Goal: Task Accomplishment & Management: Manage account settings

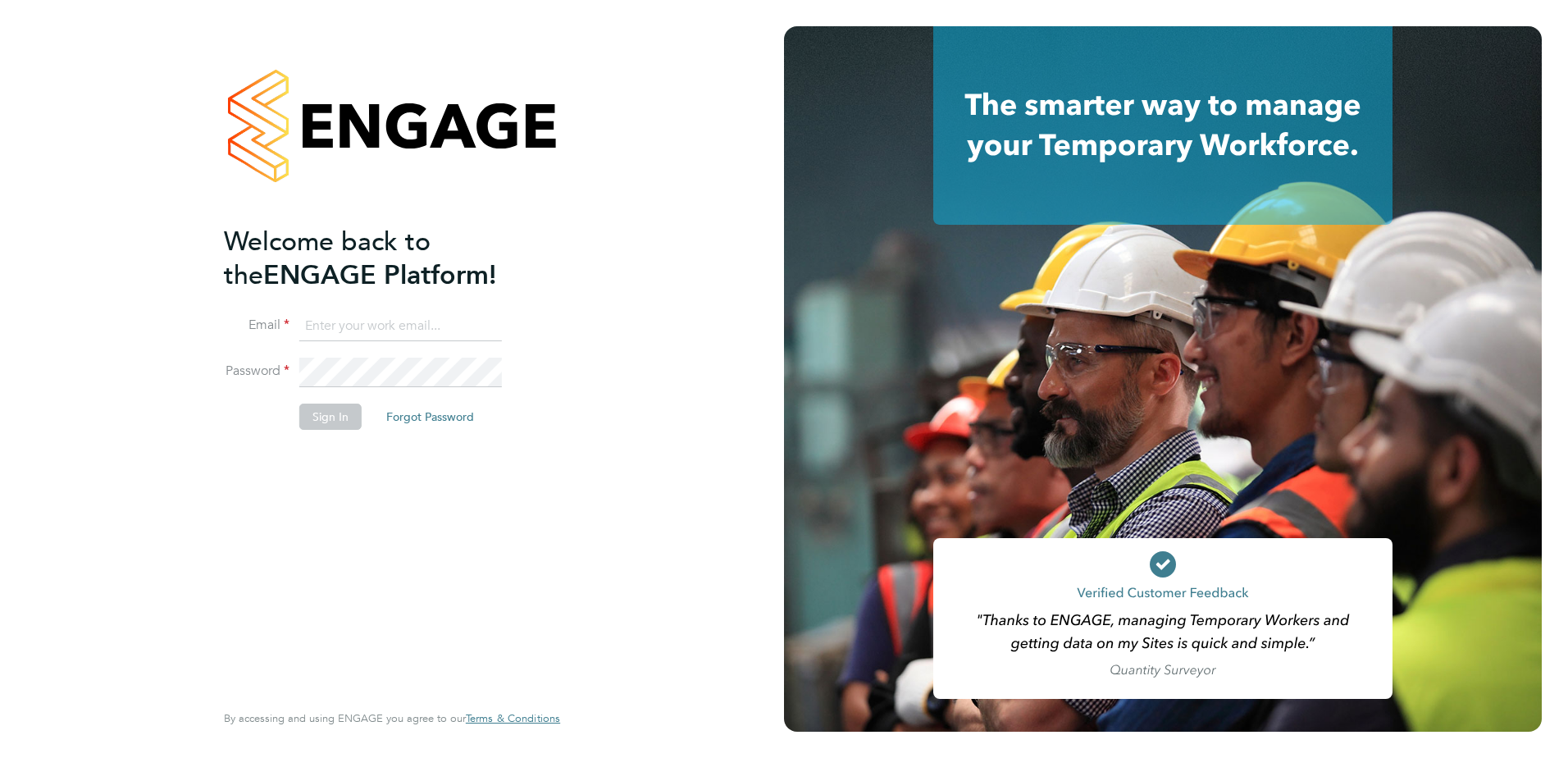
type input "[EMAIL_ADDRESS][PERSON_NAME][DOMAIN_NAME]"
click at [337, 417] on button "Sign In" at bounding box center [331, 416] width 63 height 26
click at [336, 416] on button "Sign In" at bounding box center [331, 416] width 63 height 26
click at [0, 0] on div "Sorry, we are having problems connecting to our services." at bounding box center [0, 0] width 0 height 0
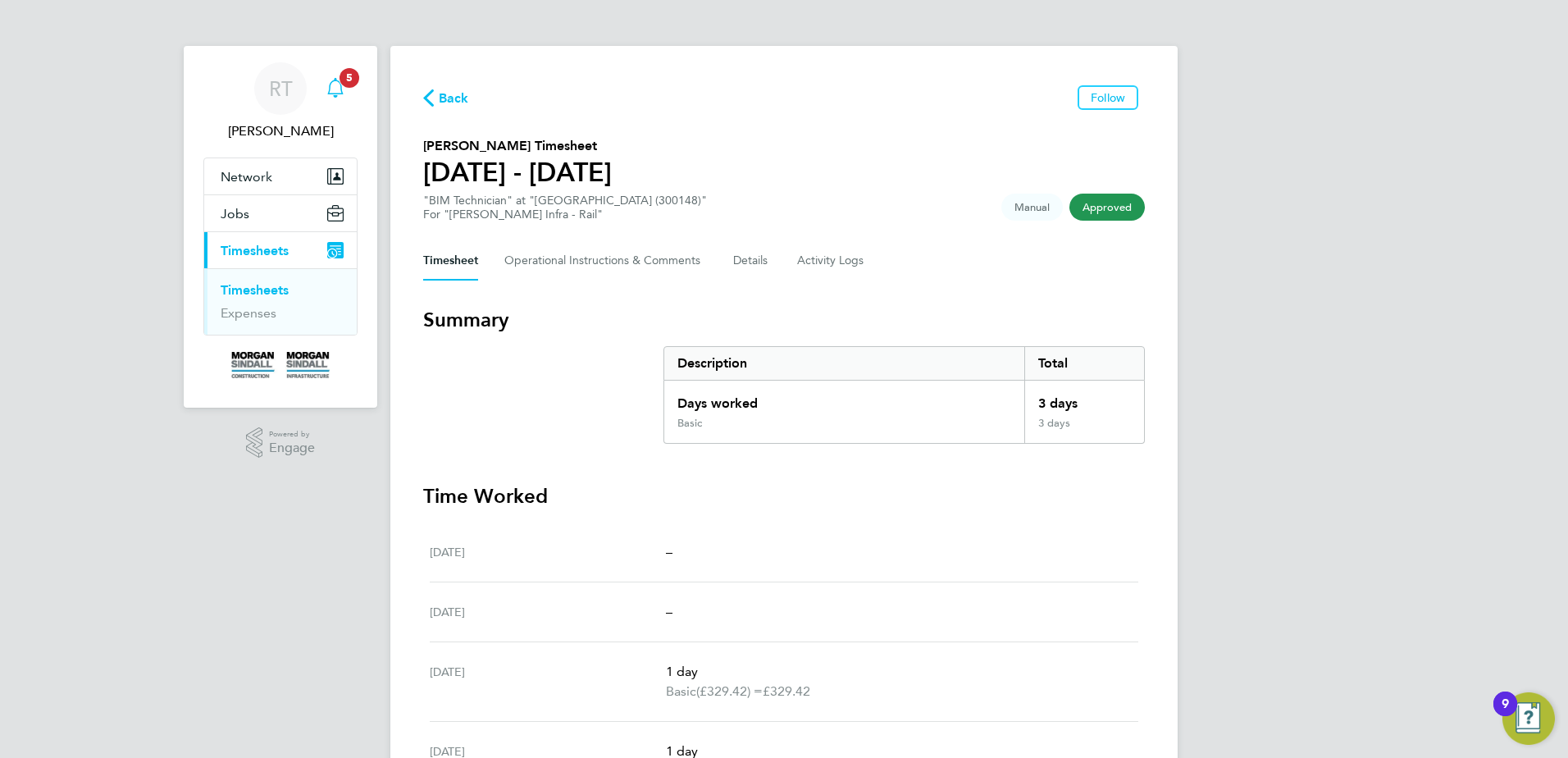
click at [340, 83] on app-badge "5" at bounding box center [350, 77] width 20 height 16
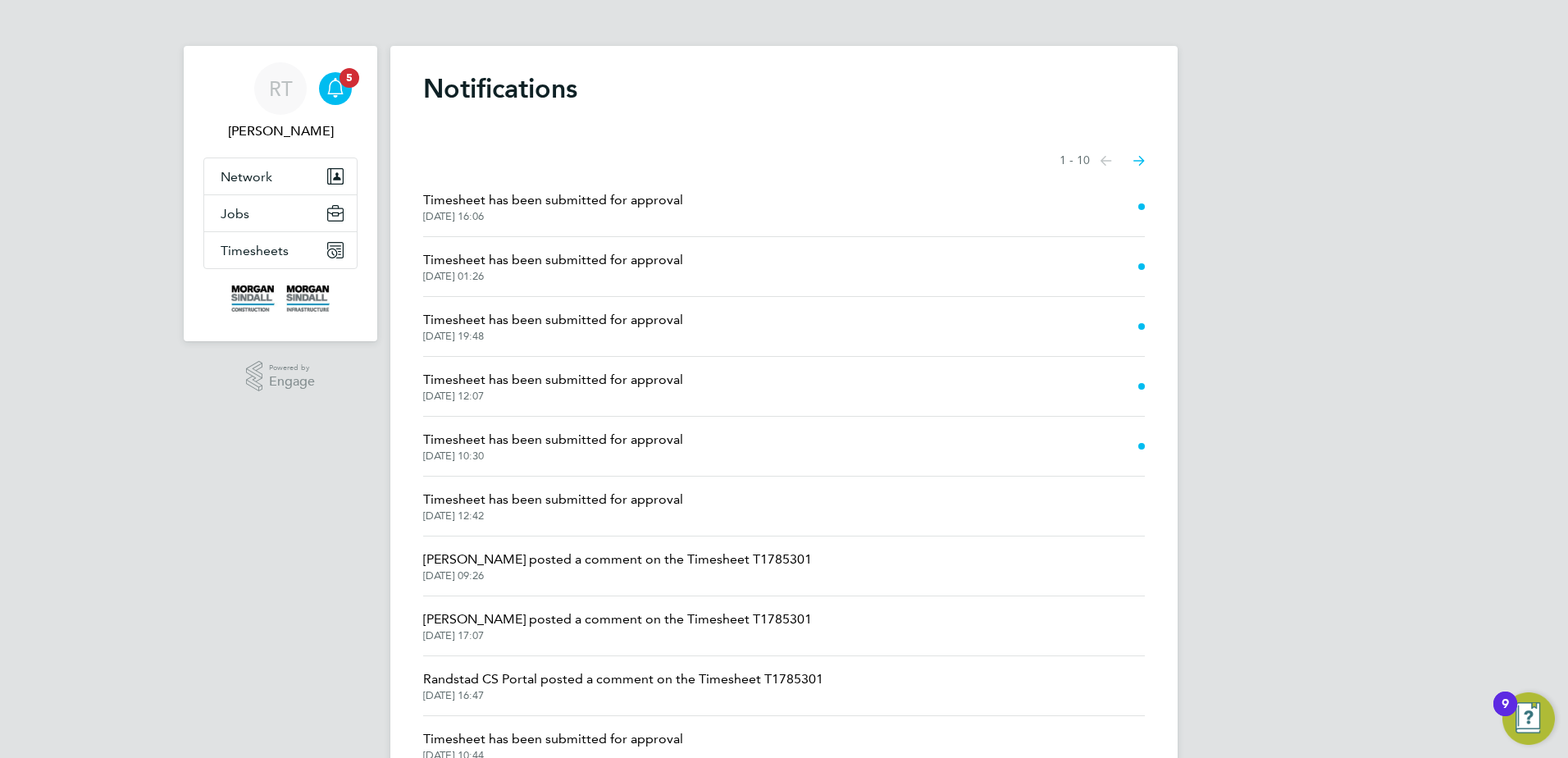
click at [523, 203] on span "Timesheet has been submitted for approval" at bounding box center [553, 200] width 260 height 20
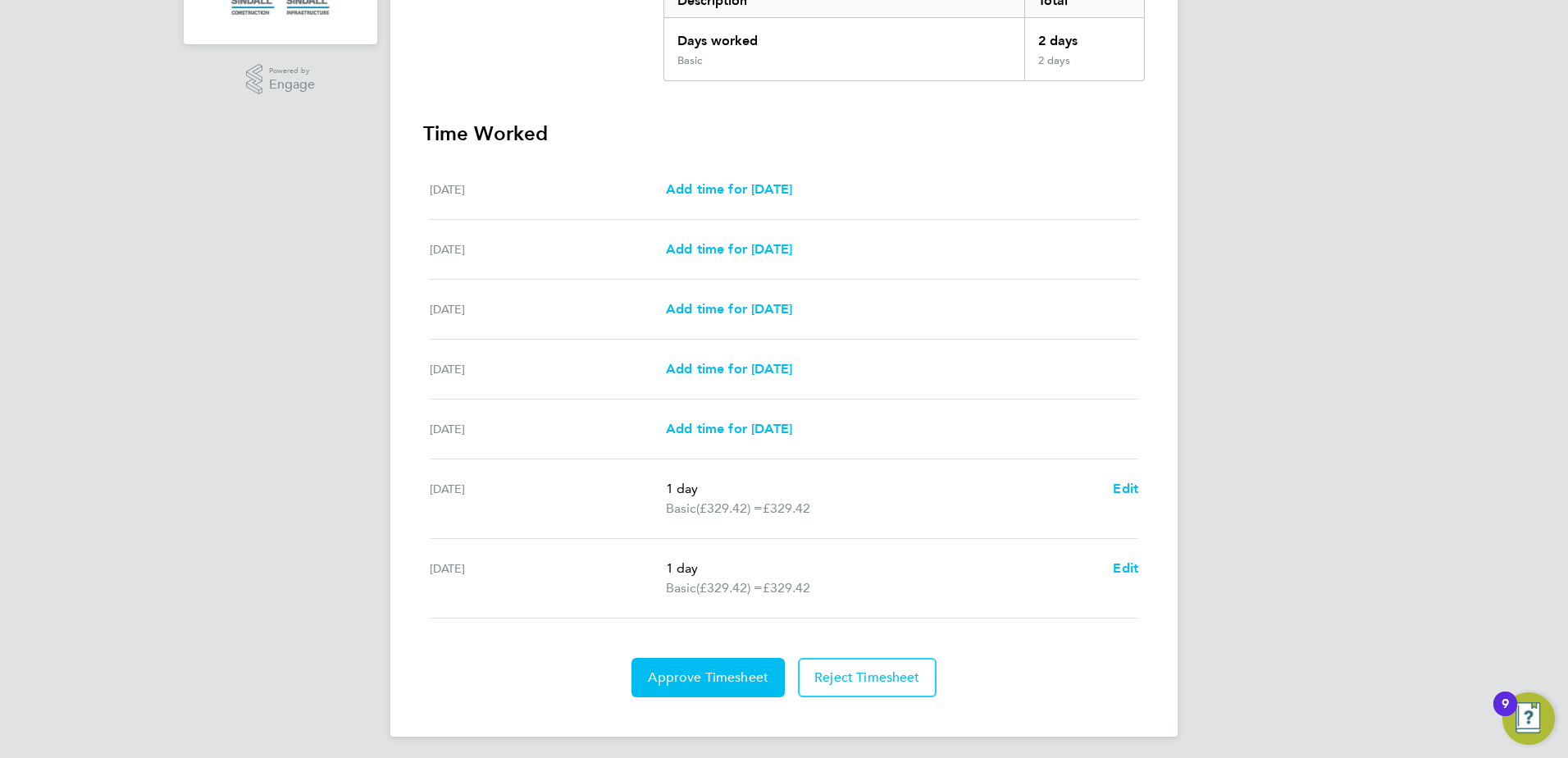
scroll to position [369, 0]
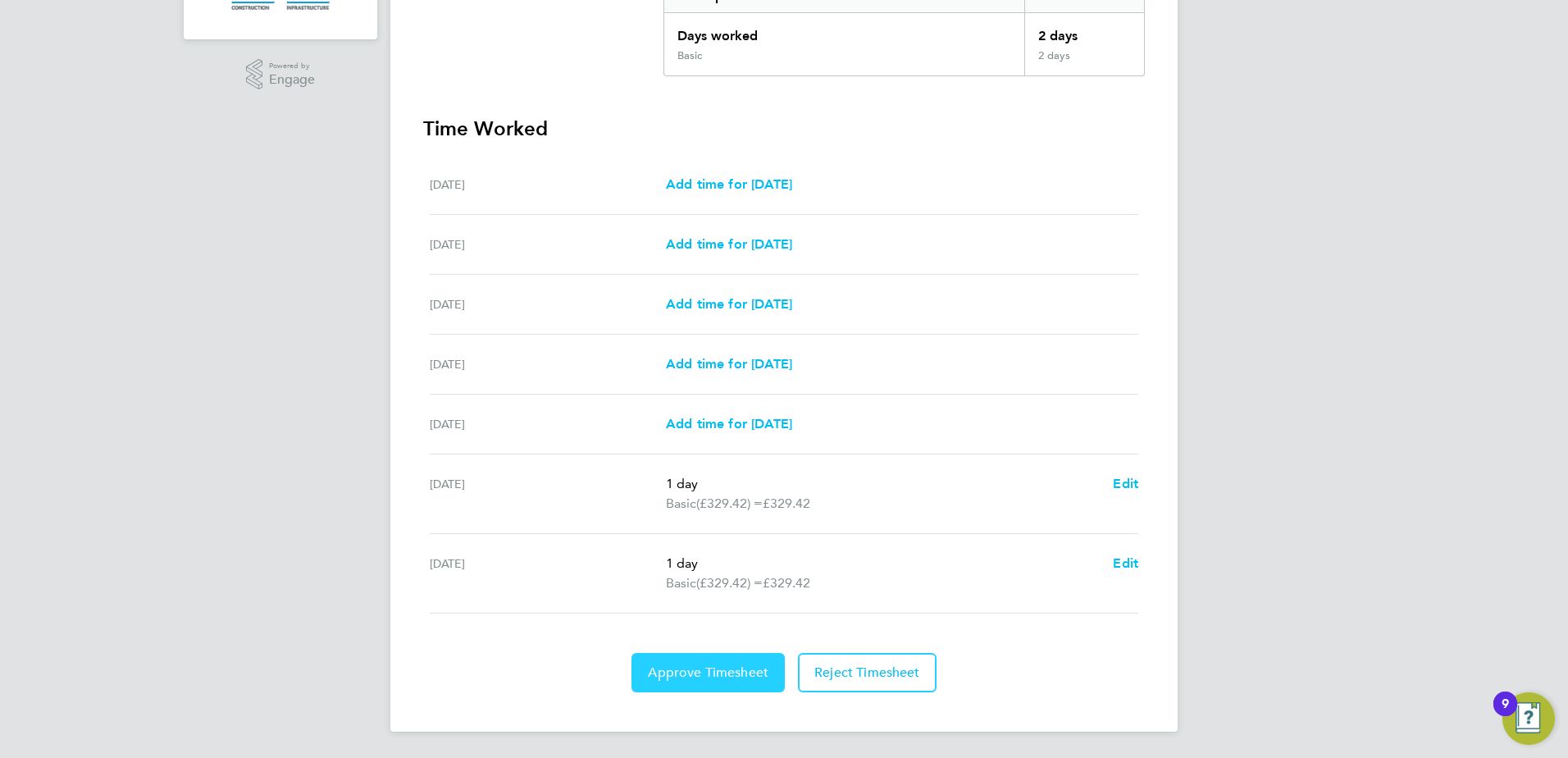
click at [733, 673] on span "Approve Timesheet" at bounding box center [707, 672] width 121 height 16
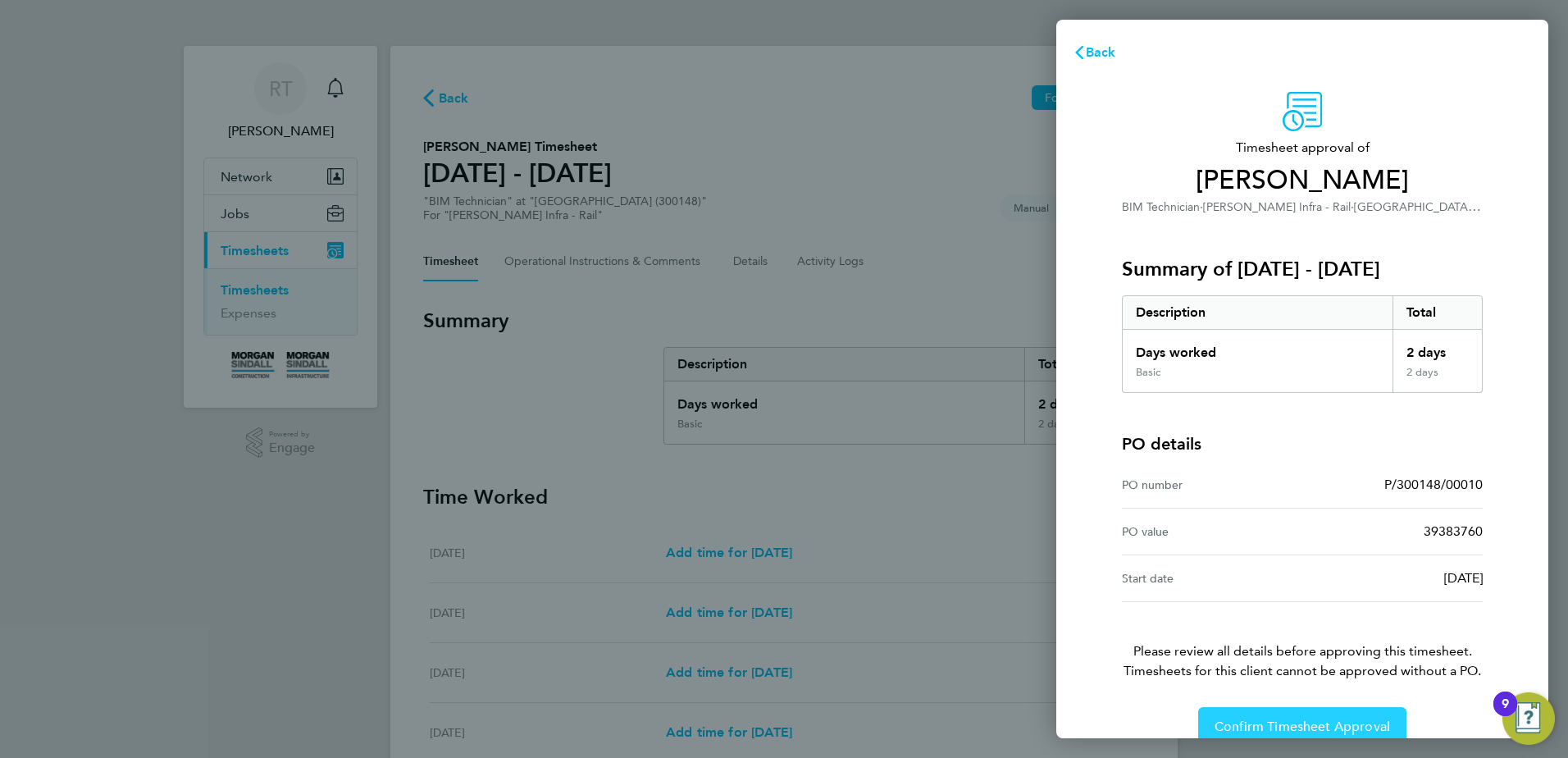
click at [1312, 720] on span "Confirm Timesheet Approval" at bounding box center [1302, 726] width 175 height 16
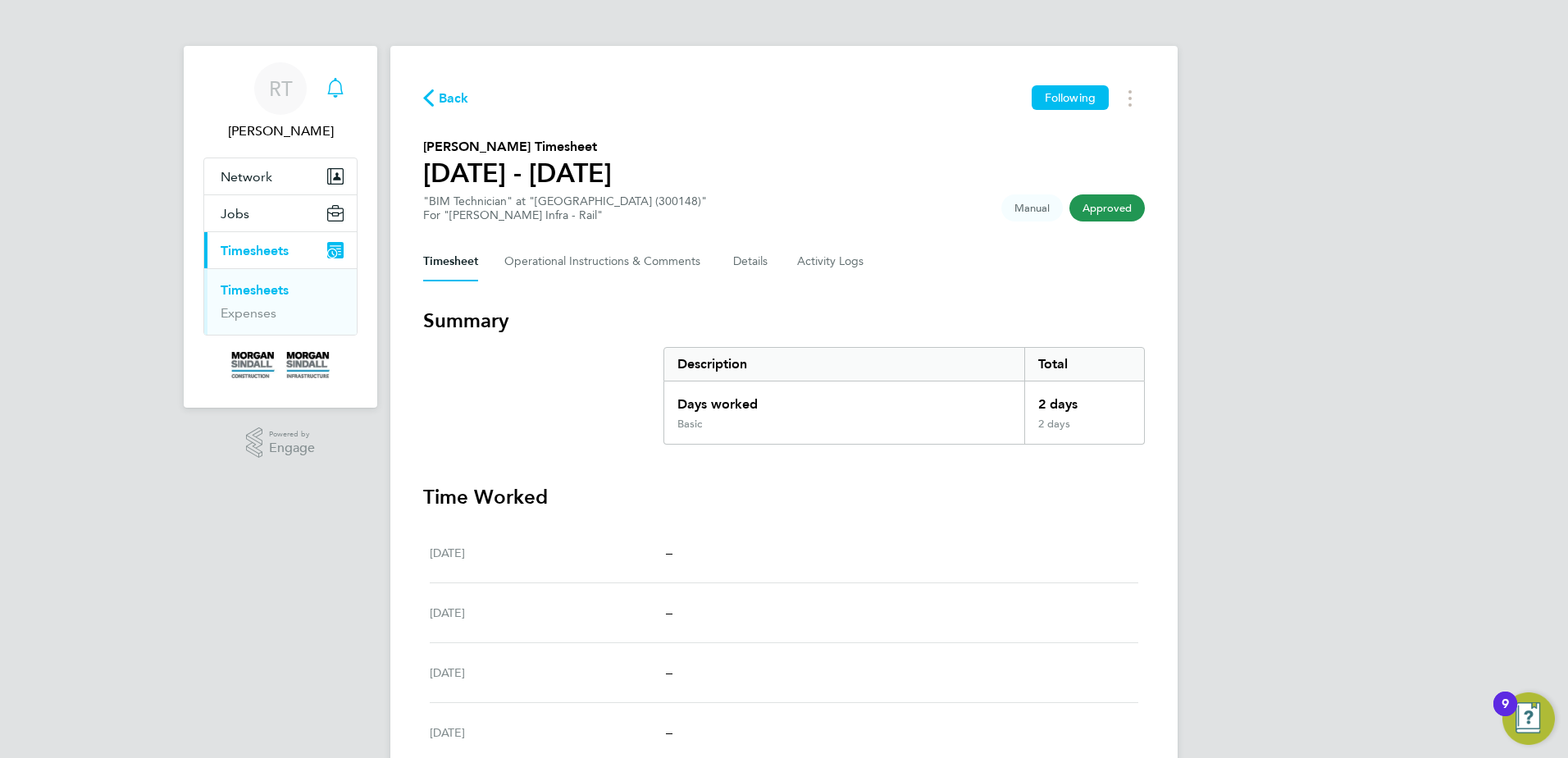
click at [338, 85] on icon "Main navigation" at bounding box center [336, 88] width 20 height 20
